Goal: Obtain resource: Obtain resource

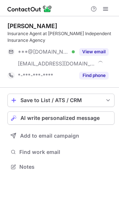
scroll to position [162, 119]
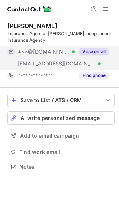
click at [91, 53] on button "View email" at bounding box center [93, 51] width 29 height 7
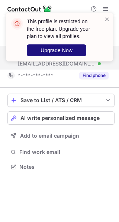
click at [63, 48] on span "Upgrade Now" at bounding box center [56, 50] width 32 height 6
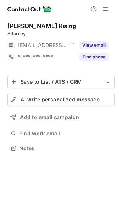
scroll to position [143, 119]
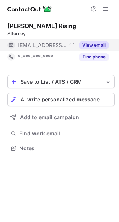
click at [100, 45] on button "View email" at bounding box center [93, 45] width 29 height 7
